Goal: Transaction & Acquisition: Obtain resource

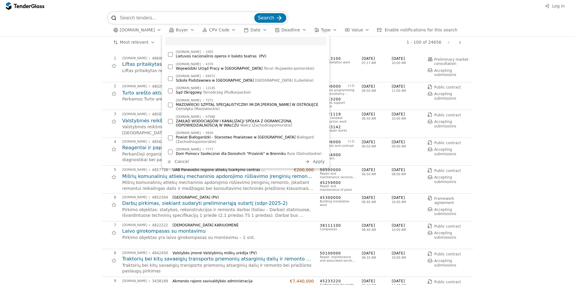
click at [186, 31] on div "button" at bounding box center [192, 30] width 17 height 16
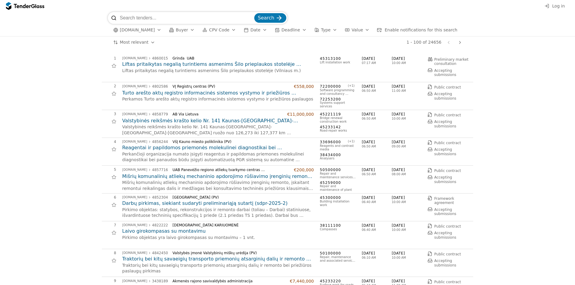
click at [209, 30] on span "CPV Code" at bounding box center [219, 30] width 20 height 5
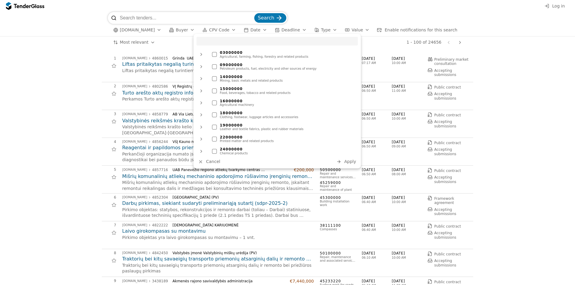
click at [215, 54] on div at bounding box center [214, 54] width 5 height 5
click at [277, 94] on div "Food, beverages, tobacco and related products" at bounding box center [287, 93] width 135 height 4
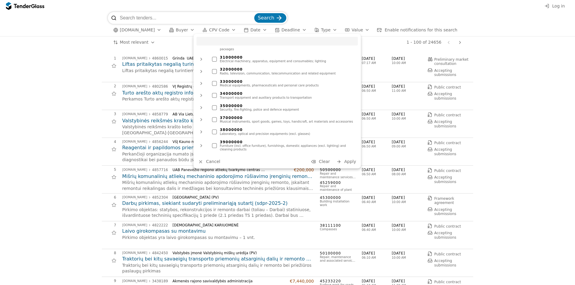
scroll to position [150, 0]
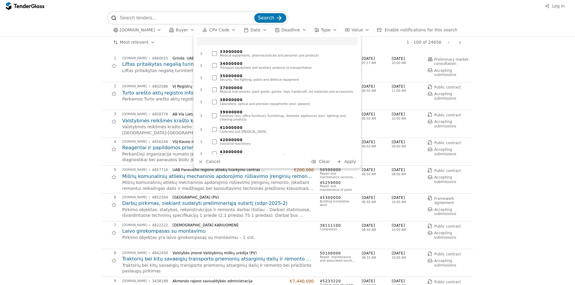
click at [275, 138] on div "42000000" at bounding box center [287, 140] width 135 height 4
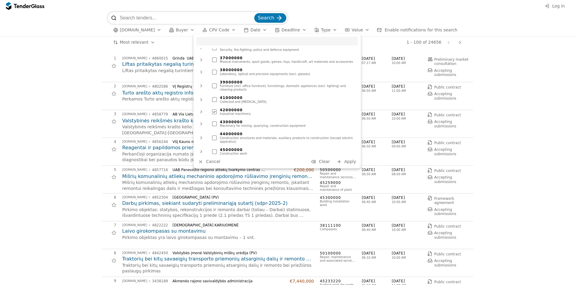
scroll to position [210, 0]
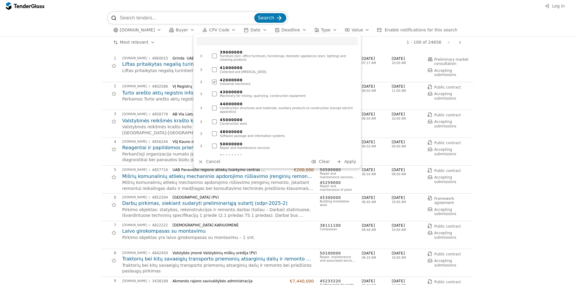
click at [310, 107] on div "Construction structures and materials; auxiliary products to construction (exce…" at bounding box center [287, 110] width 135 height 7
click at [281, 122] on div "Construction work" at bounding box center [287, 124] width 135 height 4
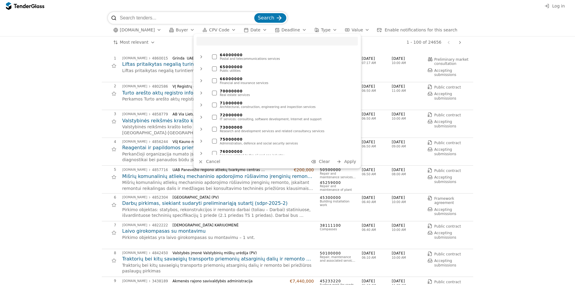
scroll to position [389, 0]
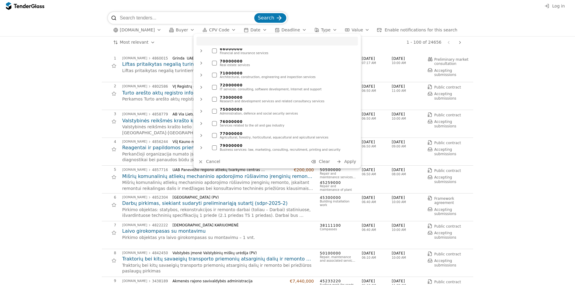
click at [356, 159] on span "Apply" at bounding box center [350, 161] width 12 height 5
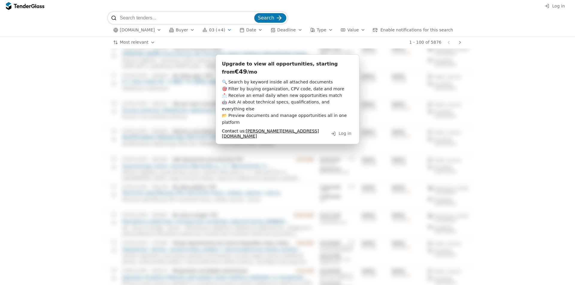
scroll to position [479, 0]
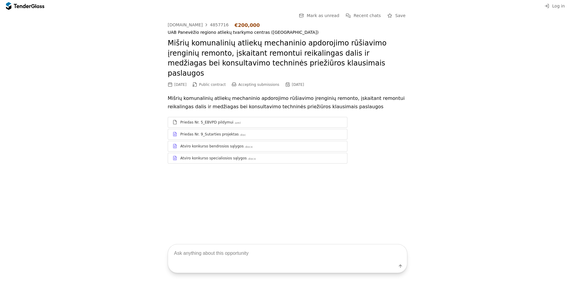
click at [244, 145] on div ".docx" at bounding box center [248, 147] width 9 height 4
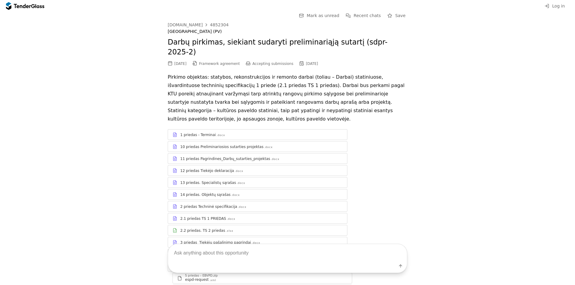
click at [283, 145] on div "10 priedas Preliminariosios sutarties projektas .docx" at bounding box center [261, 147] width 162 height 5
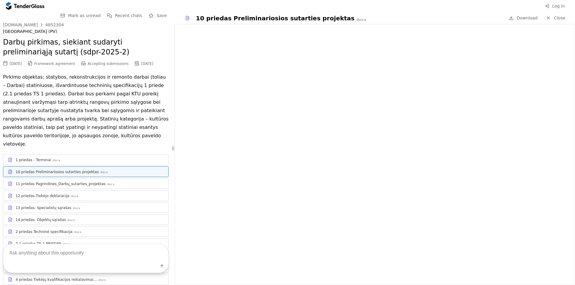
click at [87, 206] on div "13 priedas. Specialistų sąrašas .docx" at bounding box center [90, 208] width 148 height 5
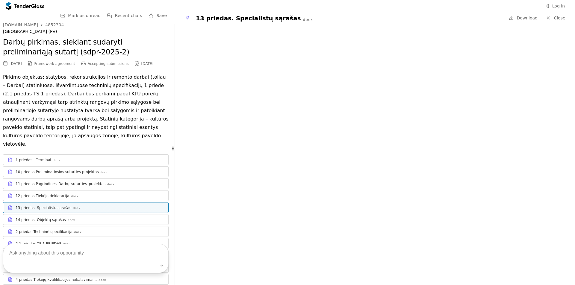
click at [80, 182] on div "11 priedas Pagrindines_Darbų_sutarties_projektas" at bounding box center [61, 184] width 90 height 5
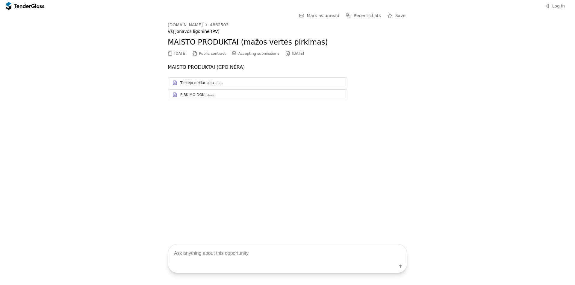
click at [241, 87] on div "Tiekėjo deklaracija .docx" at bounding box center [257, 82] width 179 height 7
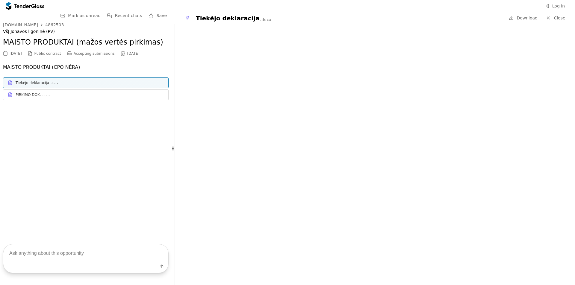
click at [24, 94] on div "PIRKIMO DOK." at bounding box center [28, 95] width 25 height 5
